Goal: Task Accomplishment & Management: Complete application form

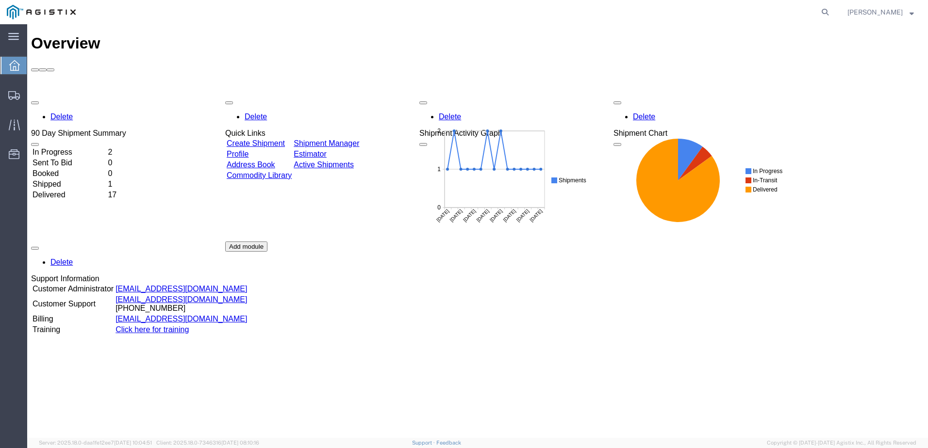
click at [253, 139] on link "Create Shipment" at bounding box center [256, 143] width 58 height 8
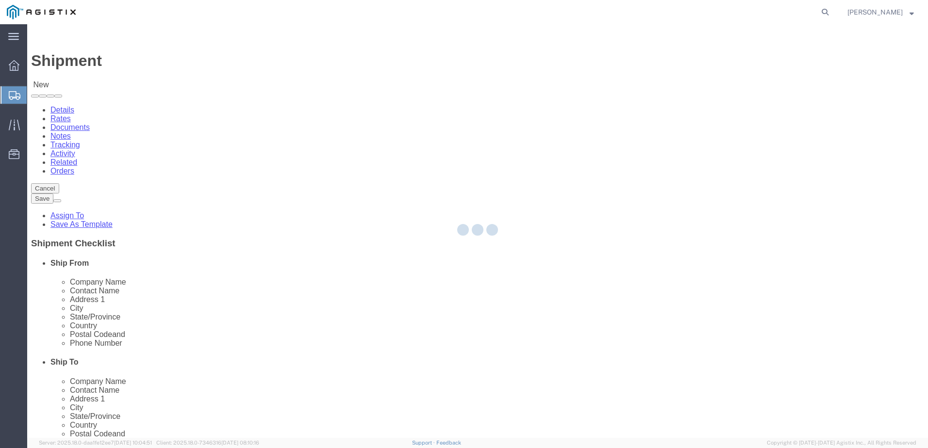
select select
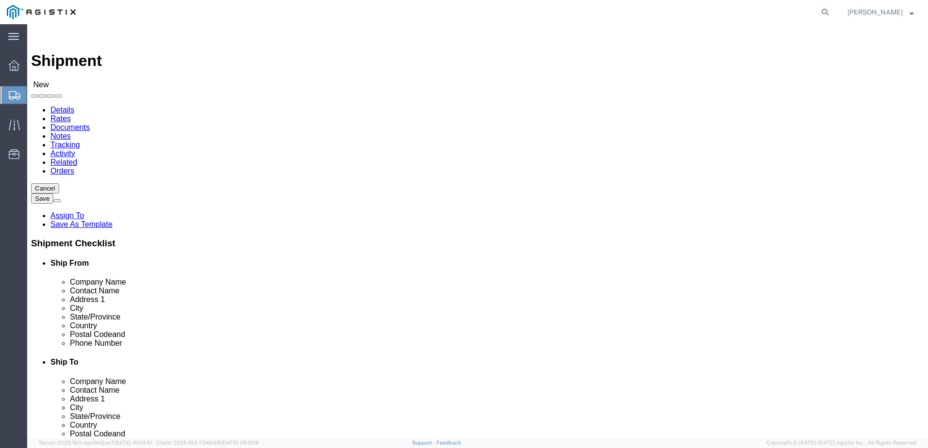
click div "Account Select Madden Bolt PG&E Location Select"
click select "Select Madden Bolt PG&E"
select select "9596"
click select "Select Madden Bolt PG&E"
select select "PURCHORD"
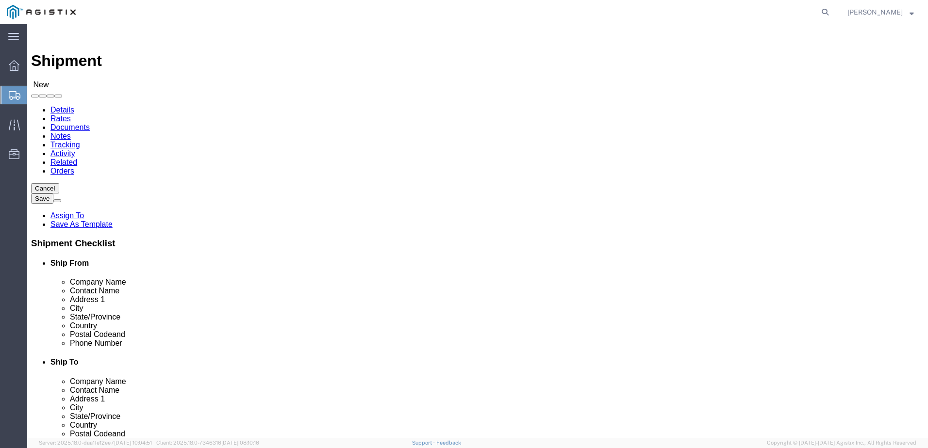
select select
click select "Select All Others [GEOGRAPHIC_DATA] [GEOGRAPHIC_DATA] [GEOGRAPHIC_DATA] [GEOGRA…"
select select "23082"
click select "Select All Others [GEOGRAPHIC_DATA] [GEOGRAPHIC_DATA] [GEOGRAPHIC_DATA] [GEOGRA…"
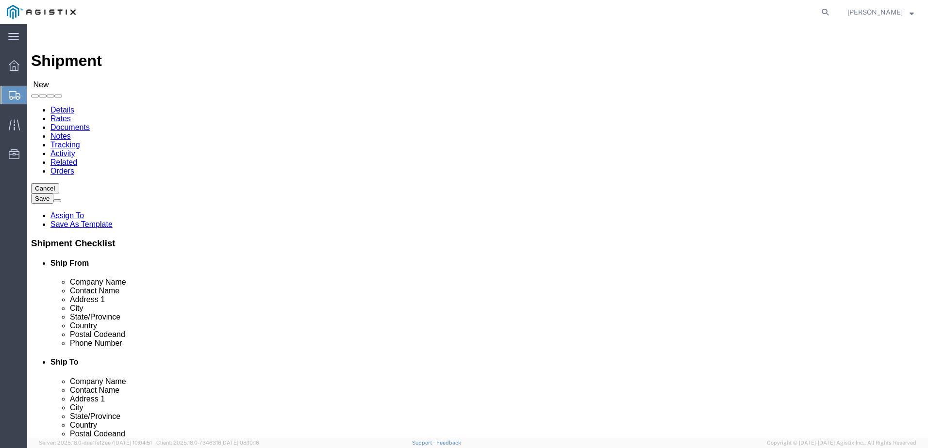
click input "text"
type input "[PERSON_NAME]"
type input "[STREET_ADDRESS]"
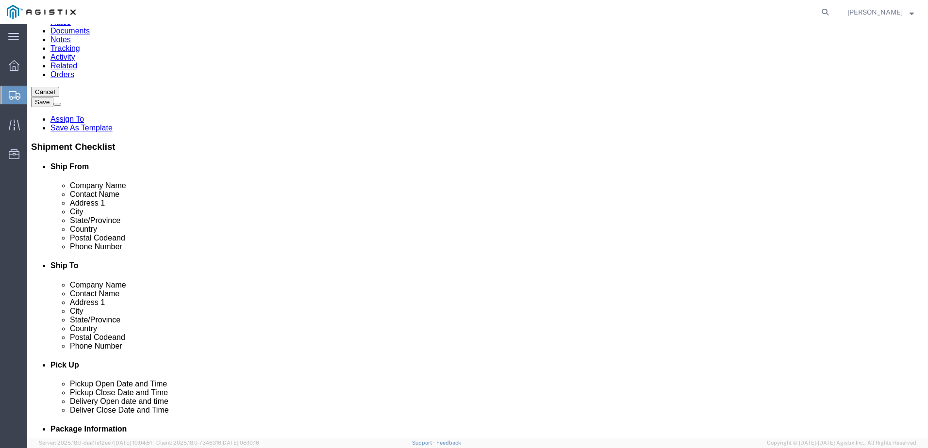
scroll to position [97, 0]
type input "HOCKLEY"
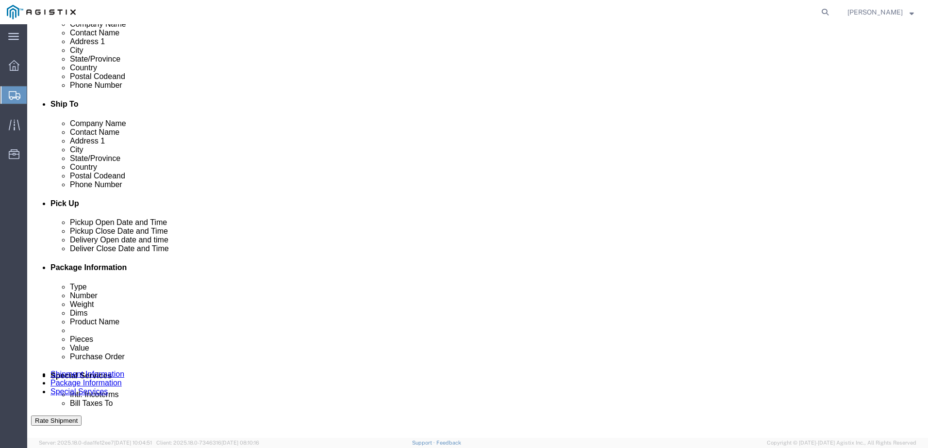
scroll to position [194, 0]
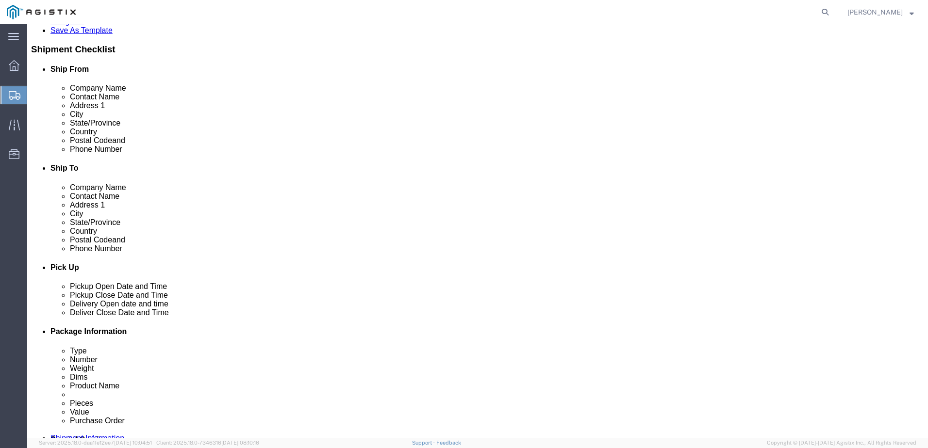
click input "text"
type input "77433"
click input "text"
type input "[PHONE_NUMBER]"
click div "Location My Profile Location (OBSOLETE) [PERSON_NAME] SC - GC TRAILER (OBSOLETE…"
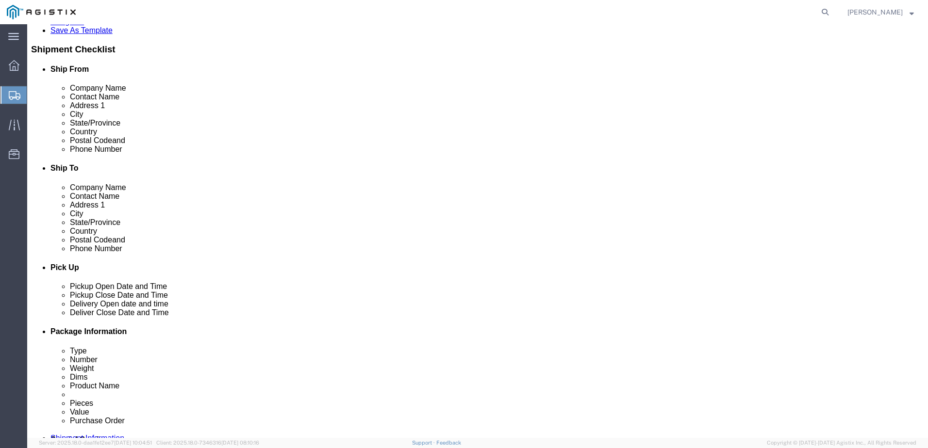
click input "text"
type input "[EMAIL_ADDRESS][DOMAIN_NAME]"
checkbox input "true"
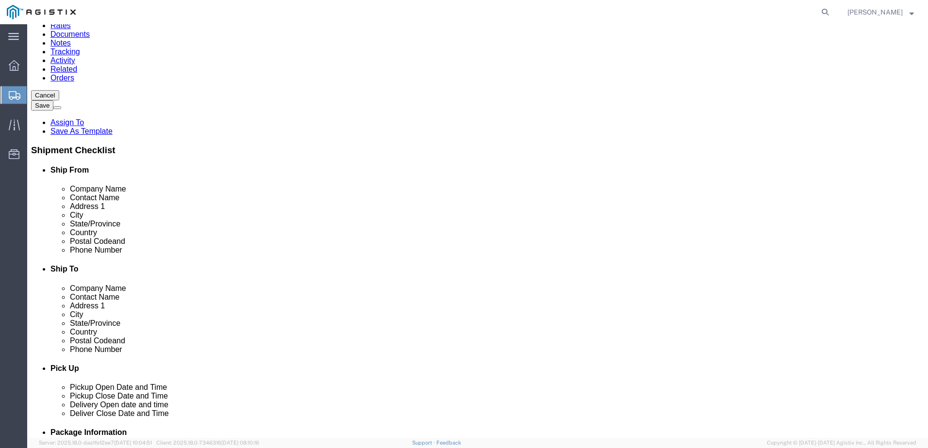
scroll to position [97, 0]
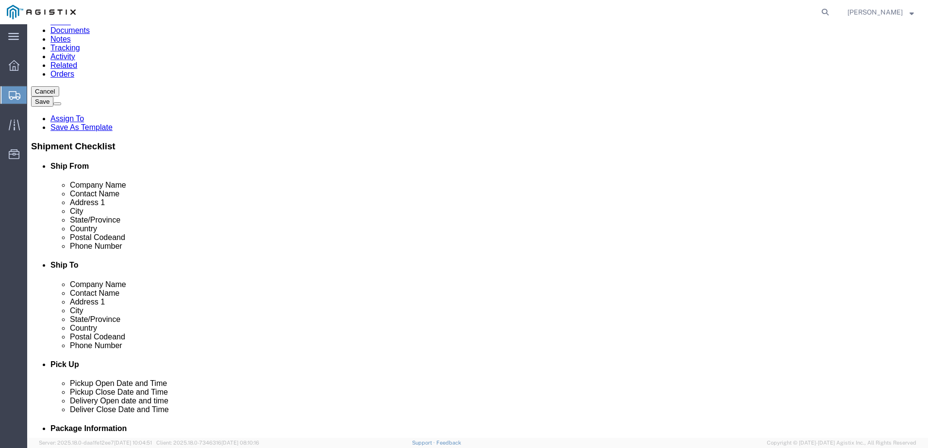
click input "text"
type input "PACIFIC GAS & ELECTRIC"
type input "T"
type input "[PERSON_NAME]"
type input "3551 PEGASUS DR"
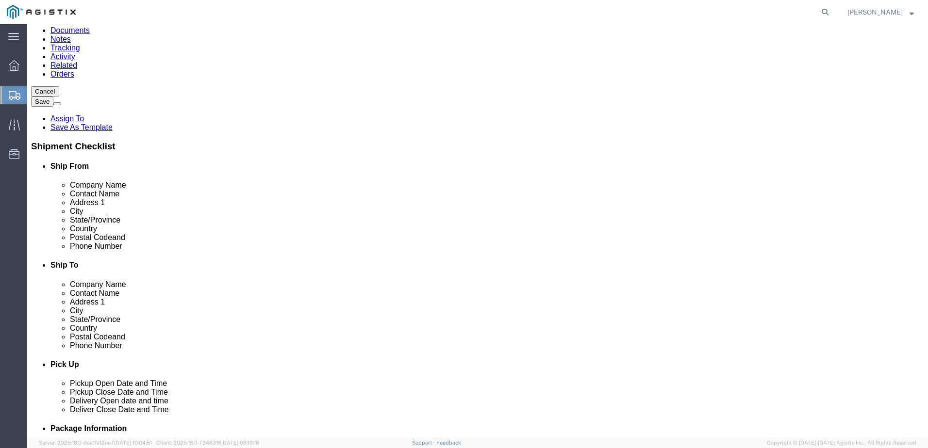
type input "BAKERSFIELD"
click label "Address 2"
click input "Postal Code"
type input "93308"
click input "text"
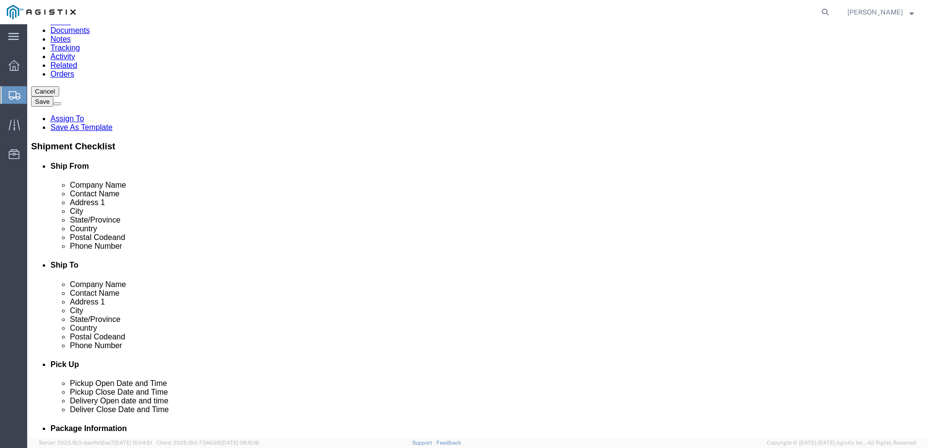
click input "6616700168"
type input "[PHONE_NUMBER]"
click div "Postal Code 93308"
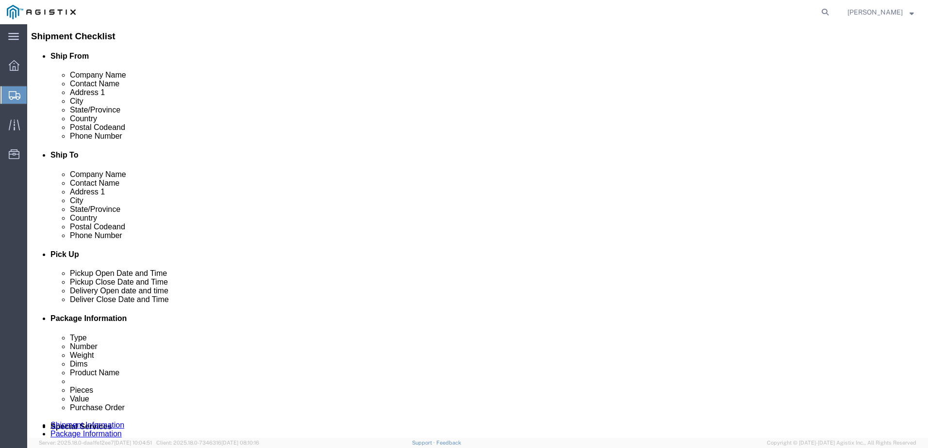
scroll to position [340, 0]
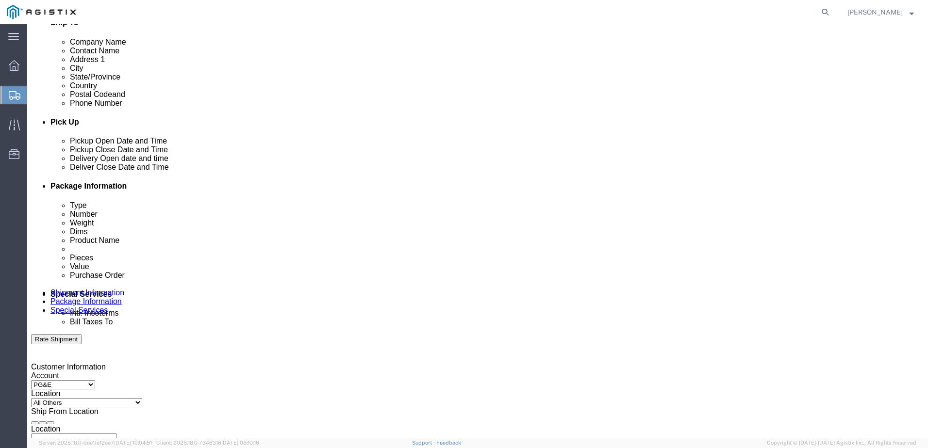
click link "ADDITIONAL INFORMATION"
click div "[DATE] 10:00 AM"
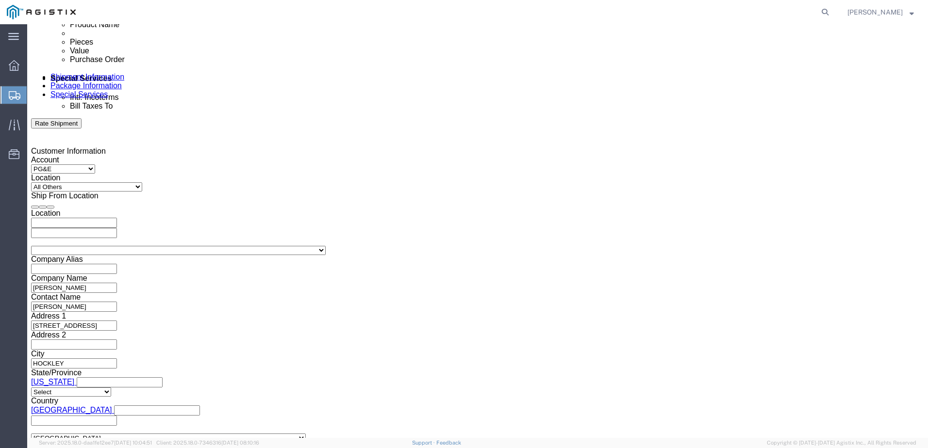
click input "text"
click td "5"
click div
click div "Shipping Mode (Optional)"
click icon
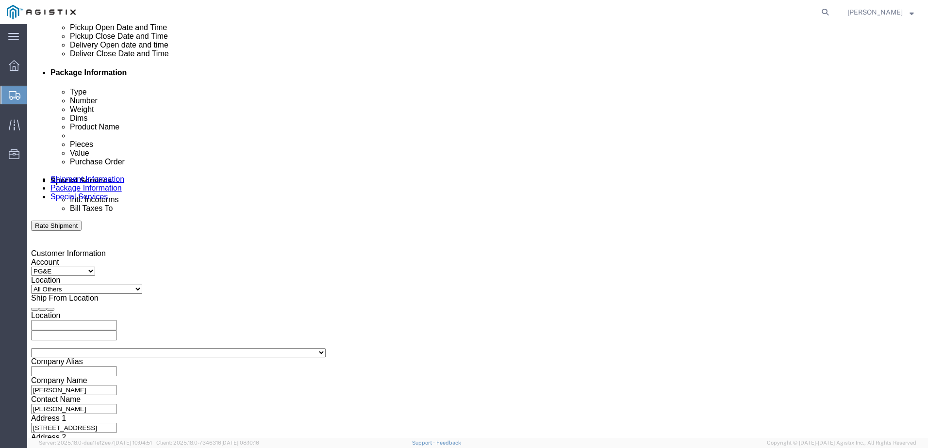
scroll to position [452, 0]
click div "[DATE] 10:00 AM"
click div "[DATE] 11:00 AM"
click input "11:00 AM"
click input "1:00 AM"
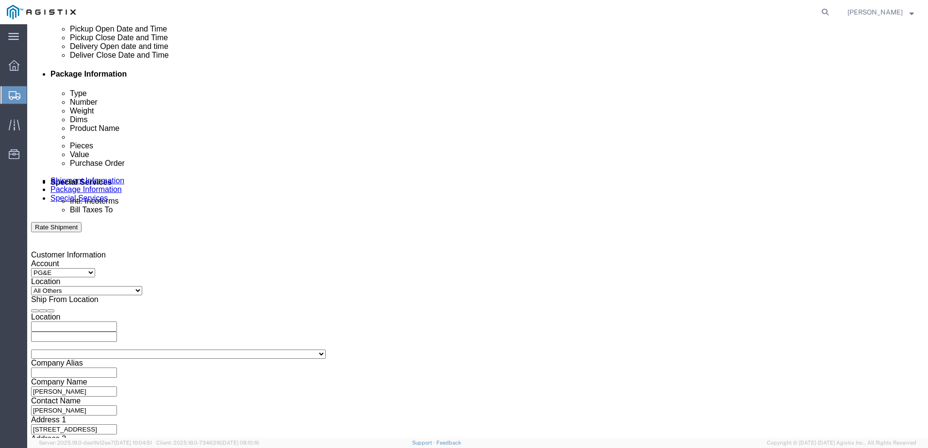
type input "1:00 PM"
click button "Apply"
click div
click input "2:00 PM"
type input "7:00 AM"
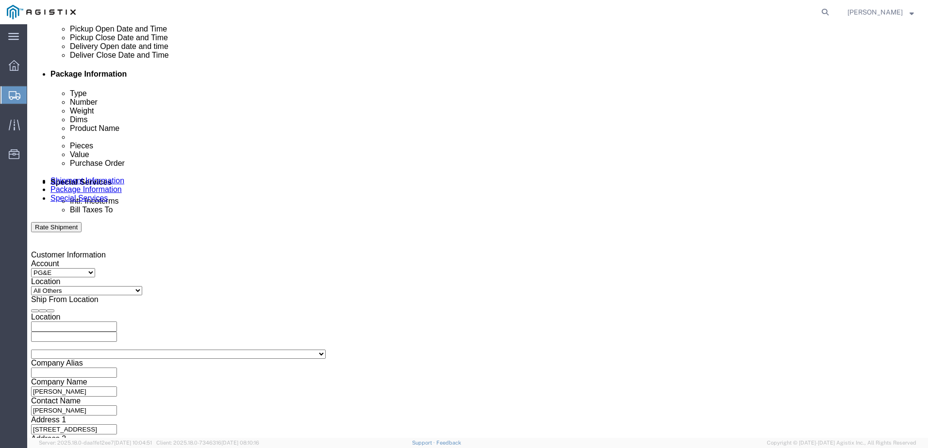
click button "Apply"
click div
click input "8:00 AM"
type input "3:00 PM"
click button "Apply"
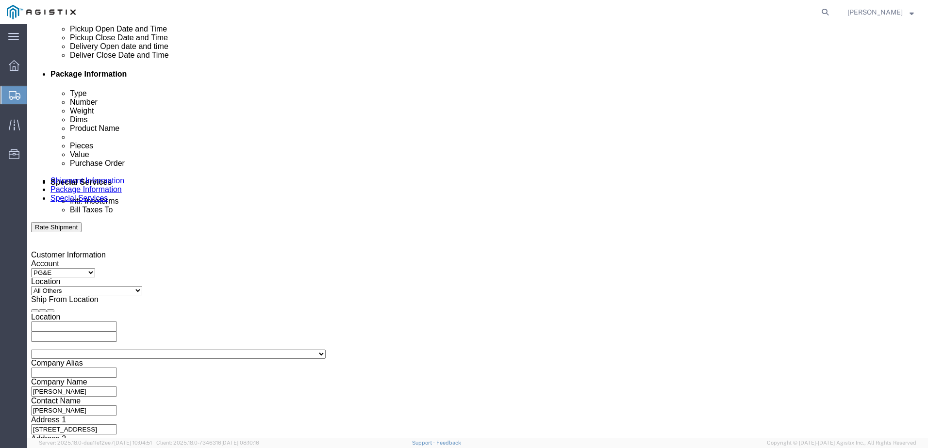
click div "Customer Information Account Select Madden Bolt PG&E Location Select All Others…"
click input "text"
type input "2701196836"
click select "Select Account Type Activity ID Airline Appointment Number ASN Batch Request # …"
select select "BOL"
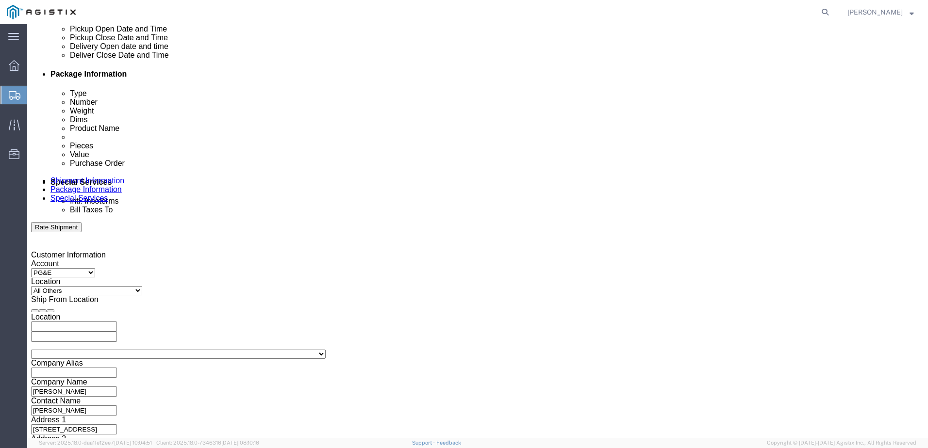
click select "Select Account Type Activity ID Airline Appointment Number ASN Batch Request # …"
click input "text"
type input "152990"
click select "Select Account Type Activity ID Airline Appointment Number ASN Batch Request # …"
select select "PURCHORD"
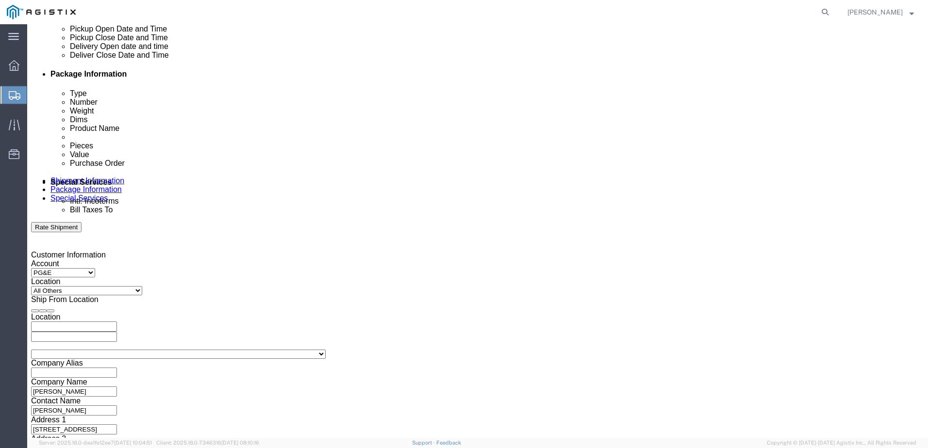
click select "Select Account Type Activity ID Airline Appointment Number ASN Batch Request # …"
click input "text"
type input "660236"
click div "Shipping Mode (Optional) Leg 1 Mode Select Air Less than Truckload Multi-Leg Oc…"
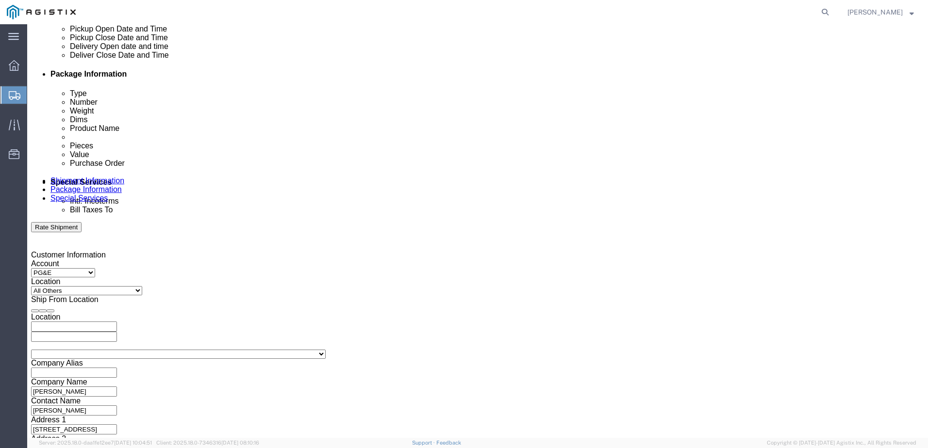
click div "Shipping Mode (Optional)"
click icon
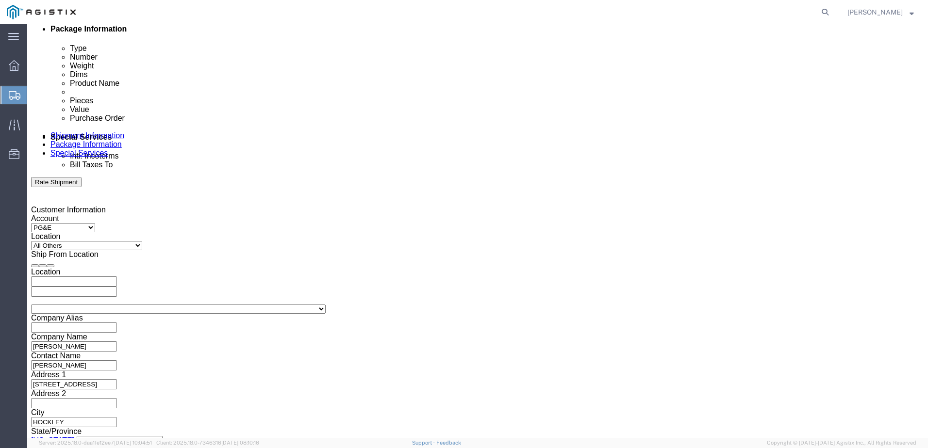
scroll to position [556, 0]
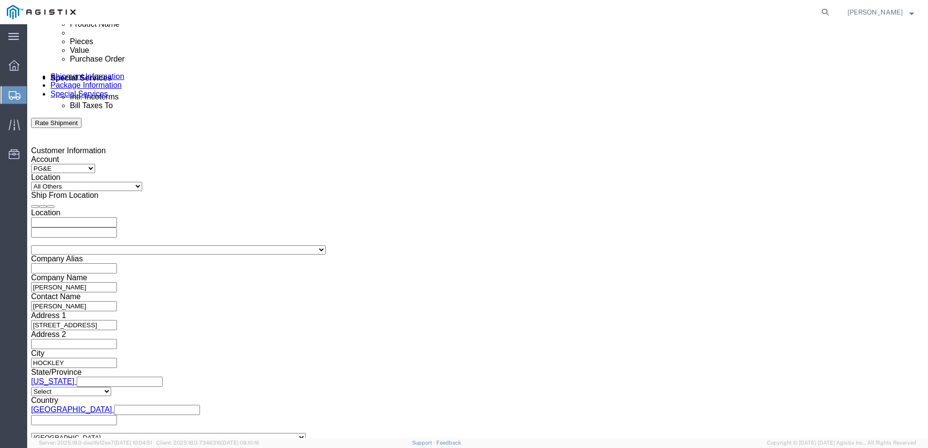
click input "text"
type input "0"
click button "Continue"
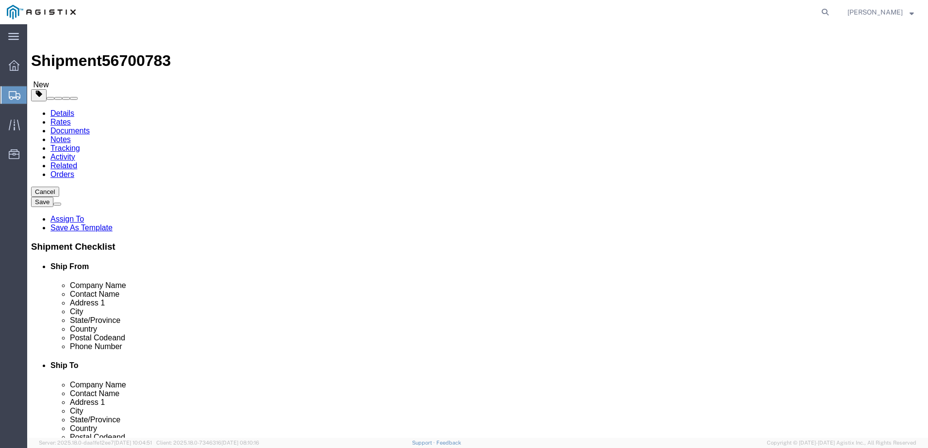
click select "Select Bulk Bundle(s) Cardboard Box(es) Carton(s) Crate(s) Drum(s) (Fiberboard)…"
select select "BNDL"
click select "Select Bulk Bundle(s) Cardboard Box(es) Carton(s) Crate(s) Drum(s) (Fiberboard)…"
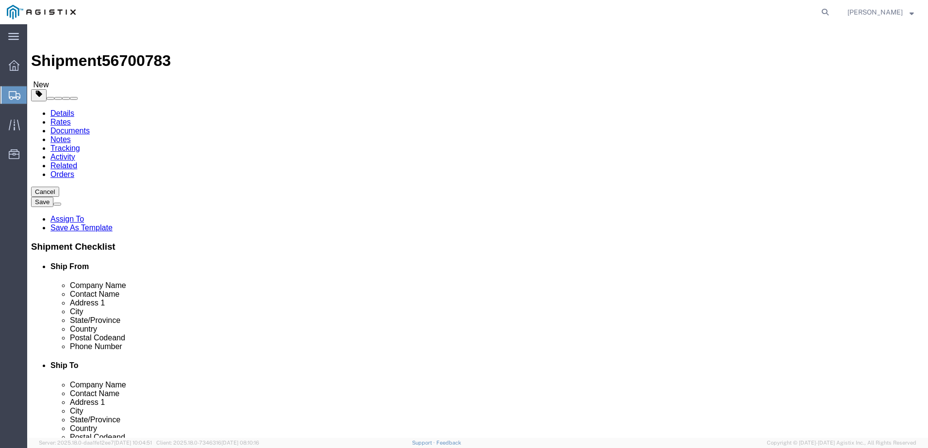
click input "text"
type input "75"
click input "text"
type input "39.42"
click input "text"
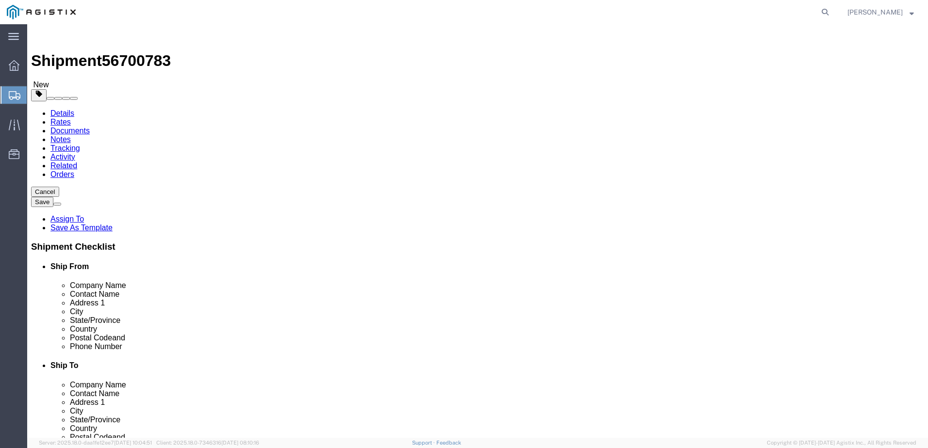
type input "39.42"
click input "0.00"
type input "582"
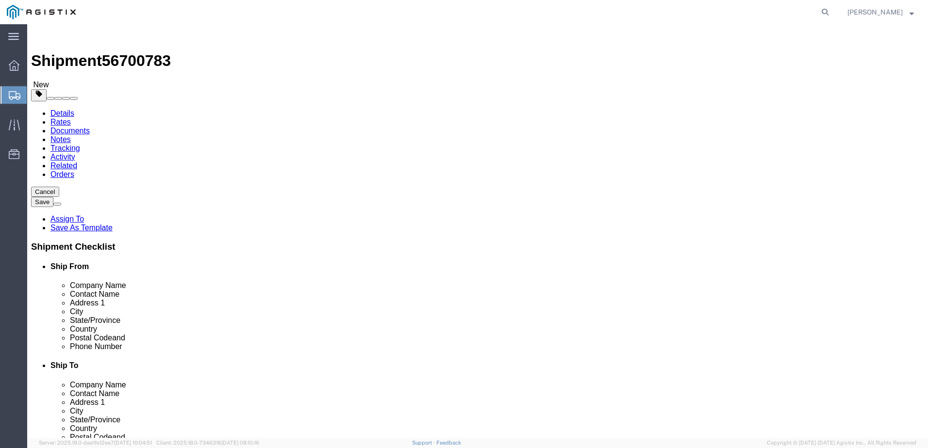
click div "Package Type Select Bulk Bundle(s) Cardboard Box(es) Carton(s) Crate(s) Drum(s)…"
click link "Add Content"
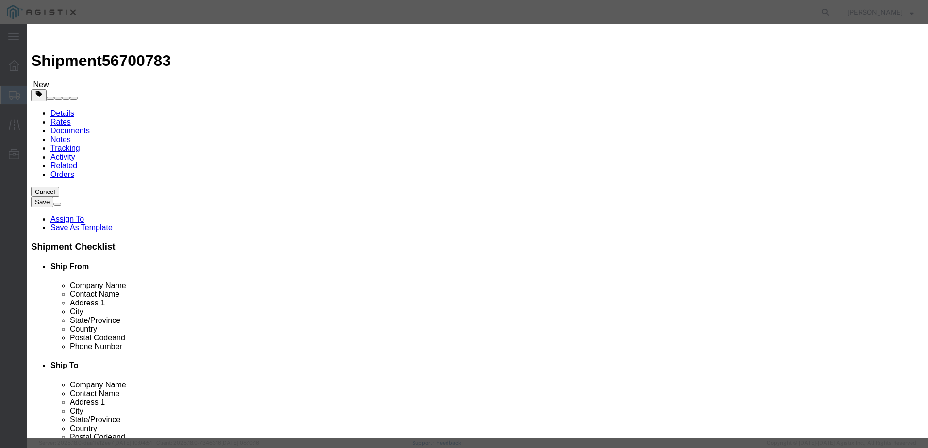
click input "text"
type input "ANCHOR [PERSON_NAME]"
type input "1100"
click input "0"
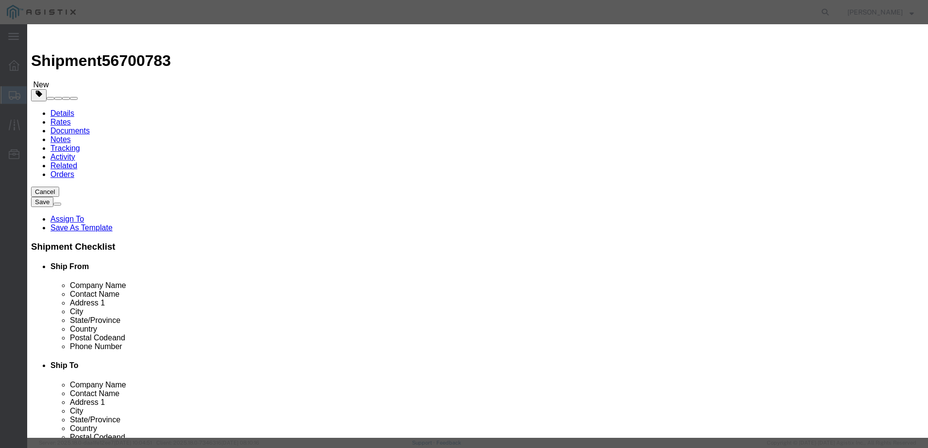
type input "1"
click input "1100"
type input "906"
select select "USD"
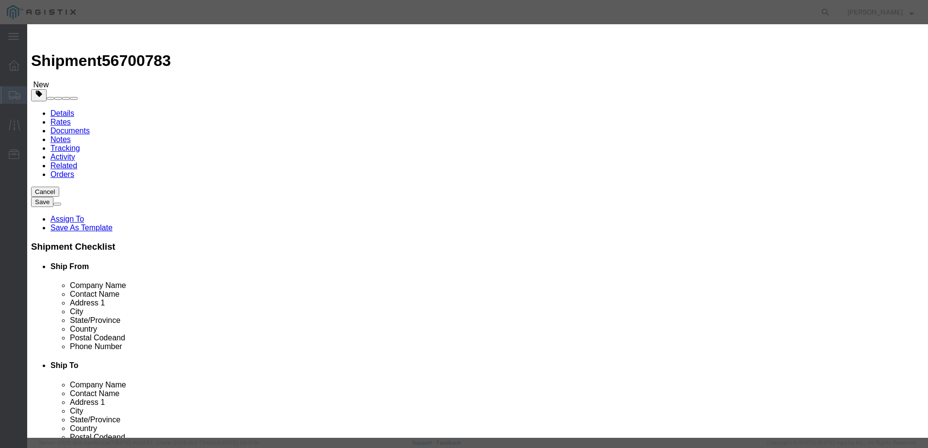
click select "Select 50 55 60 65 70 85 92.5 100 125 175 250 300 400"
select select "50"
click select "Select 50 55 60 65 70 85 92.5 100 125 175 250 300 400"
drag, startPoint x: 536, startPoint y: 112, endPoint x: 581, endPoint y: 101, distance: 46.4
click div "Description Commodity Category Select Country Of Origin Select [GEOGRAPHIC_DATA…"
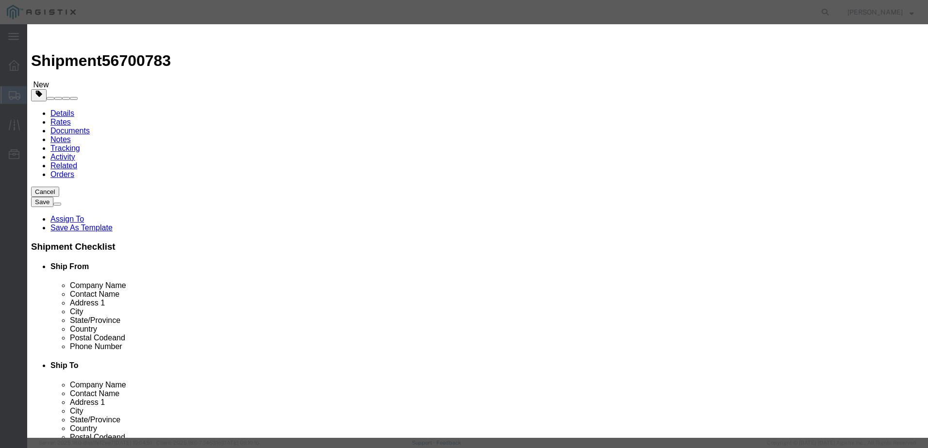
drag, startPoint x: 581, startPoint y: 101, endPoint x: 667, endPoint y: 72, distance: 90.6
click textarea
paste textarea "REF: DWG: 1420191 MK: VM STR# 1420191 Customer PO Line No: 2. 65.0` AGH, 000/00…"
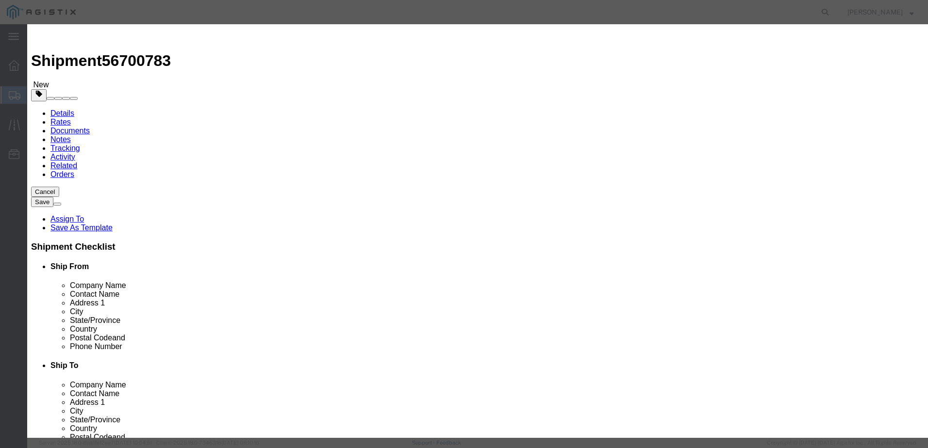
type textarea "REF: DWG: 1420191 MK: VM STR# 1420191 Customer PO Line No: 2. 65.0` AGH, 000/00…"
click button "Save & Close"
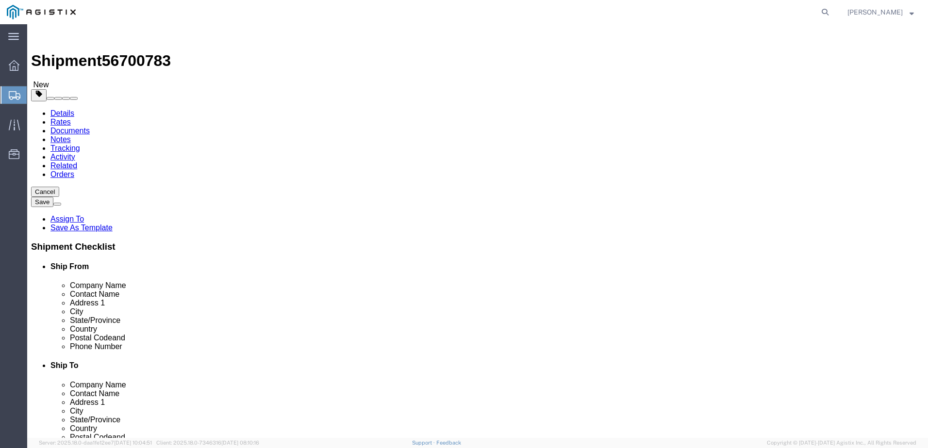
click button "Rate Shipment"
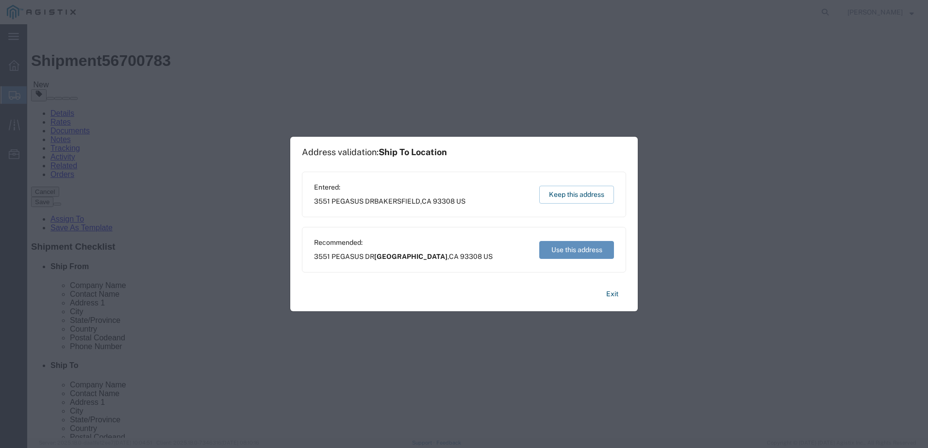
click at [557, 252] on button "Use this address" at bounding box center [576, 250] width 75 height 18
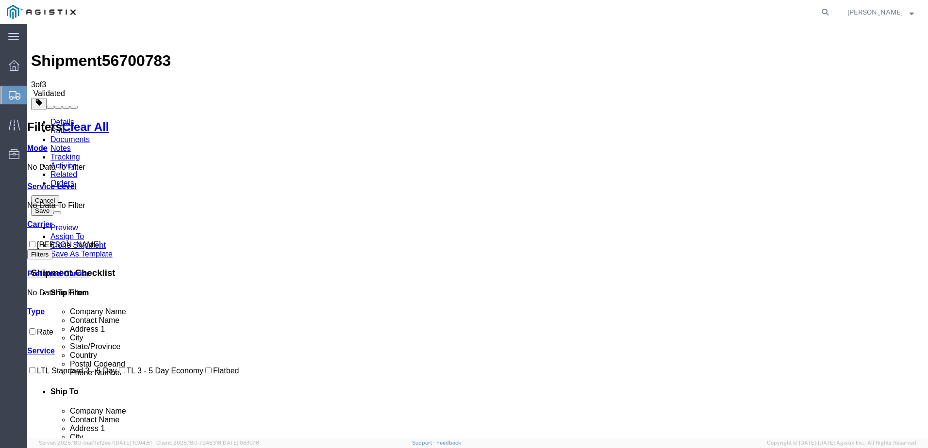
checkbox input "false"
